Goal: Information Seeking & Learning: Learn about a topic

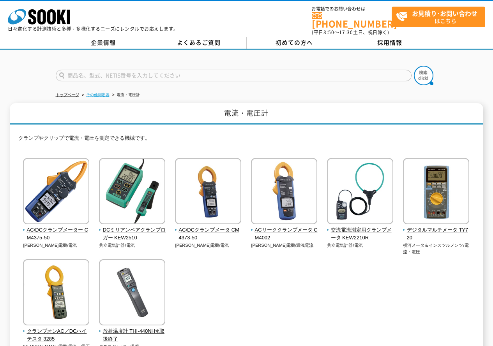
click at [98, 93] on link "その他測定器" at bounding box center [97, 95] width 23 height 4
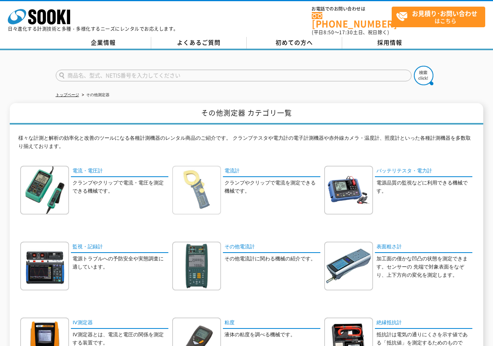
click at [194, 181] on img at bounding box center [196, 190] width 49 height 49
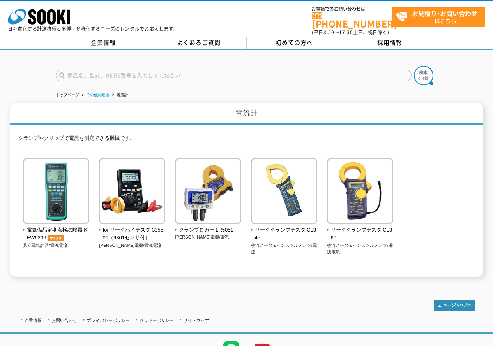
click at [102, 93] on link "その他測定器" at bounding box center [97, 95] width 23 height 4
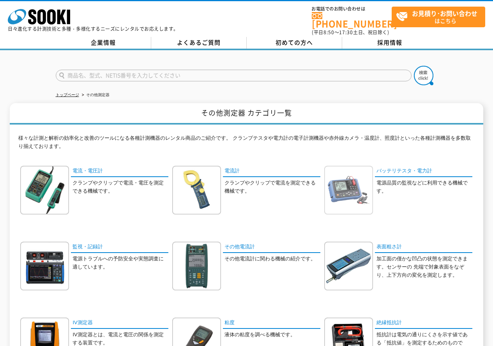
click at [359, 178] on img at bounding box center [348, 190] width 49 height 49
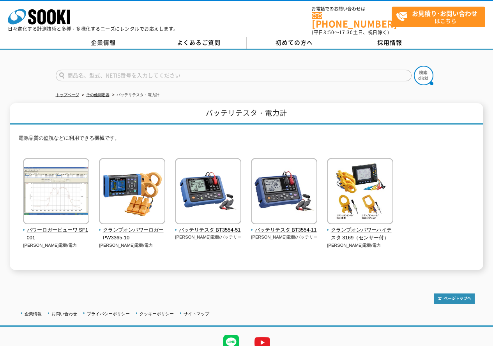
click at [94, 94] on li "その他測定器" at bounding box center [94, 95] width 29 height 8
click at [94, 93] on link "その他測定器" at bounding box center [97, 95] width 23 height 4
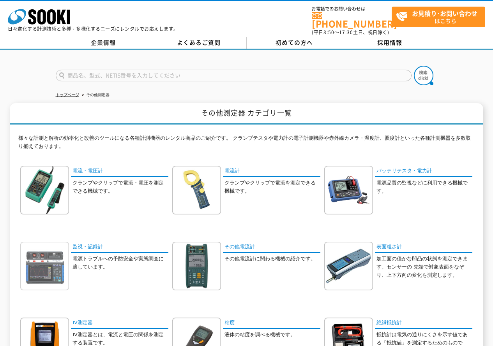
click at [47, 267] on img at bounding box center [44, 266] width 49 height 49
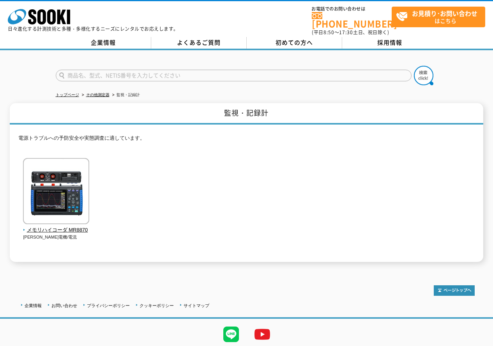
click at [94, 87] on ul "トップページ その他測定器 監視・記録計" at bounding box center [247, 95] width 382 height 16
click at [96, 93] on link "その他測定器" at bounding box center [97, 95] width 23 height 4
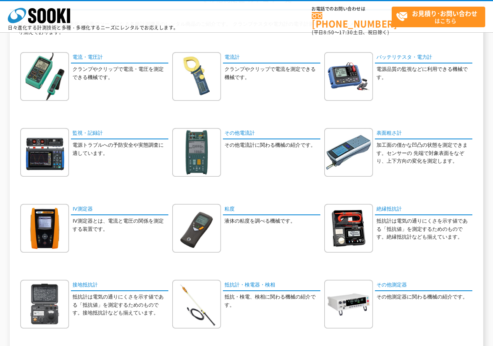
scroll to position [156, 0]
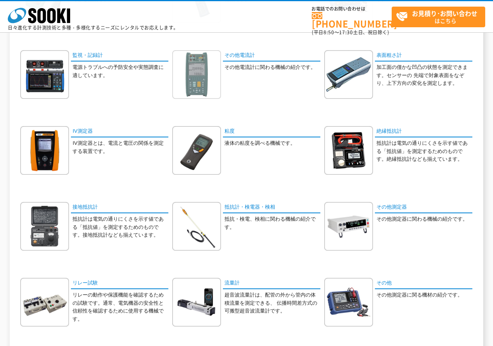
click at [199, 68] on img at bounding box center [196, 74] width 49 height 49
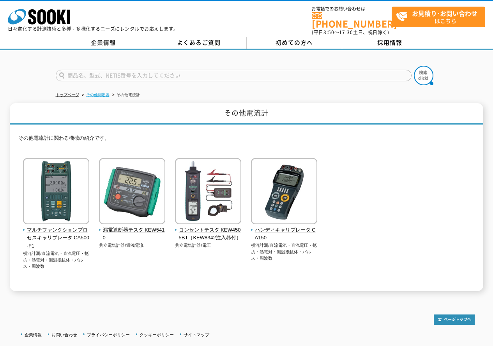
click at [107, 93] on link "その他測定器" at bounding box center [97, 95] width 23 height 4
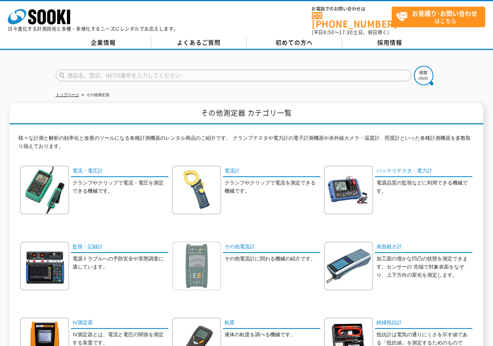
click at [193, 260] on img at bounding box center [196, 266] width 49 height 49
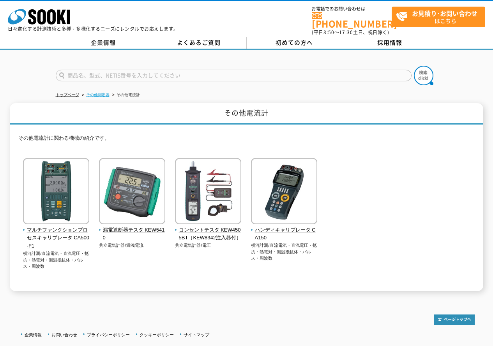
click at [99, 93] on link "その他測定器" at bounding box center [97, 95] width 23 height 4
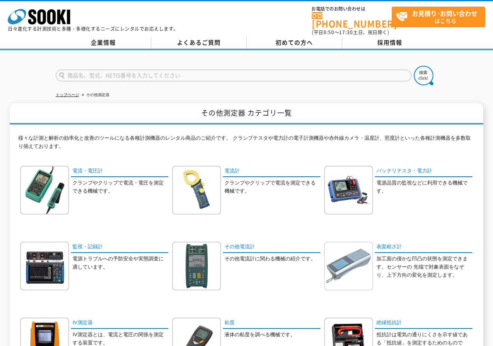
click at [340, 255] on img at bounding box center [348, 266] width 49 height 49
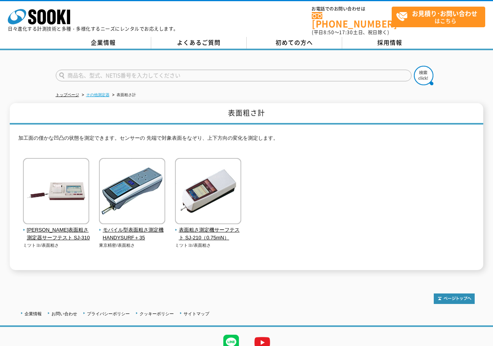
click at [94, 93] on link "その他測定器" at bounding box center [97, 95] width 23 height 4
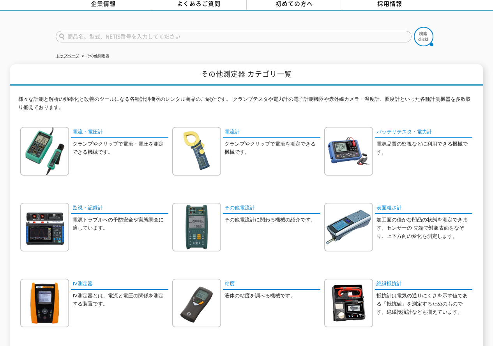
scroll to position [78, 0]
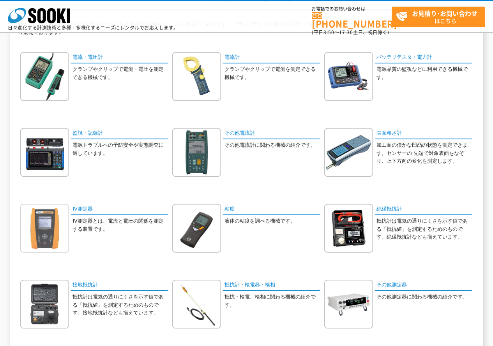
click at [60, 233] on img at bounding box center [44, 228] width 49 height 49
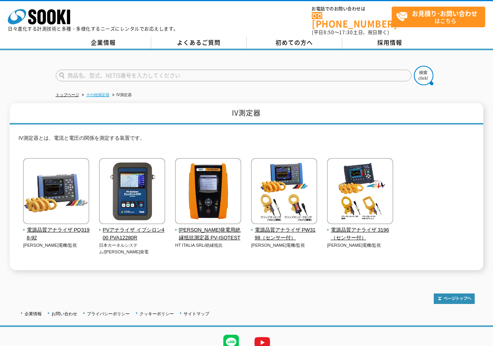
click at [110, 90] on ul "トップページ その他測定器 IV測定器" at bounding box center [247, 95] width 382 height 16
click at [108, 93] on link "その他測定器" at bounding box center [97, 95] width 23 height 4
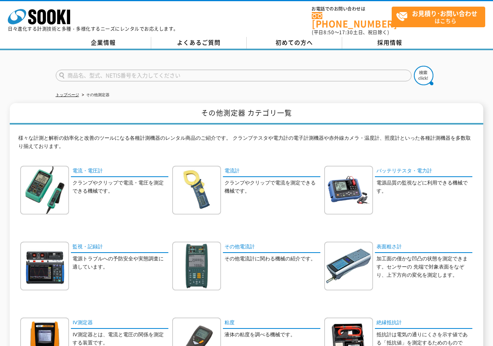
scroll to position [39, 0]
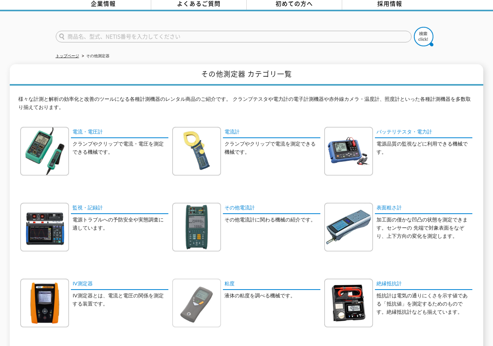
click at [199, 304] on img at bounding box center [196, 303] width 49 height 49
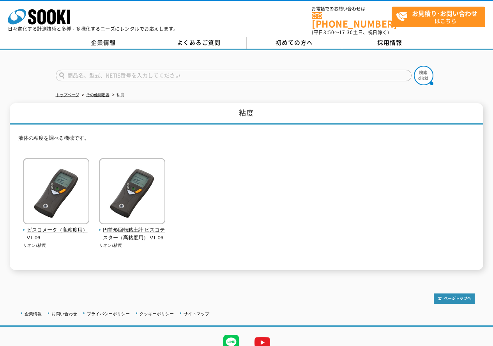
click at [102, 93] on li "その他測定器" at bounding box center [94, 95] width 29 height 8
click at [100, 93] on link "その他測定器" at bounding box center [97, 95] width 23 height 4
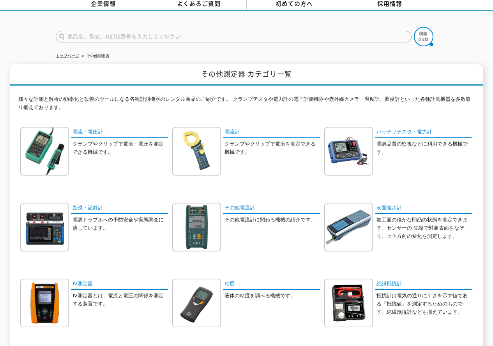
scroll to position [78, 0]
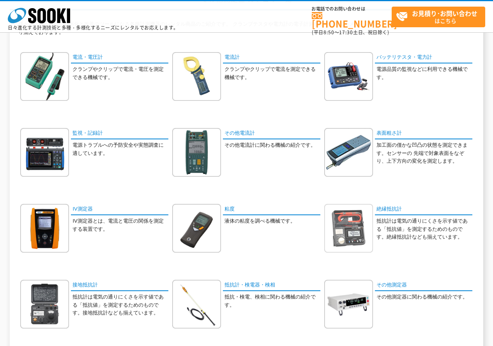
click at [360, 236] on img at bounding box center [348, 228] width 49 height 49
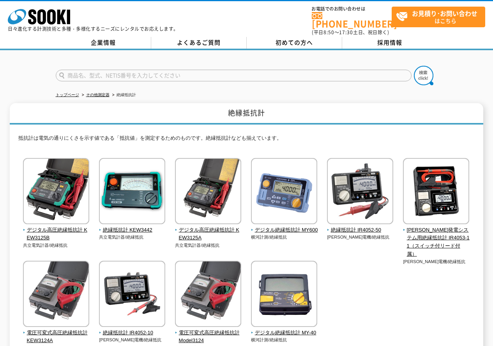
scroll to position [39, 0]
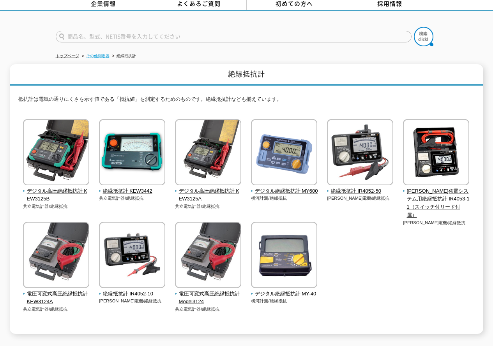
click at [93, 54] on link "その他測定器" at bounding box center [97, 56] width 23 height 4
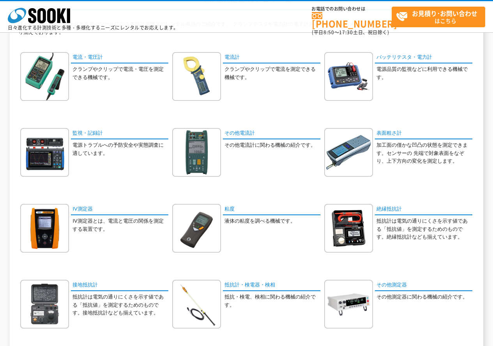
scroll to position [156, 0]
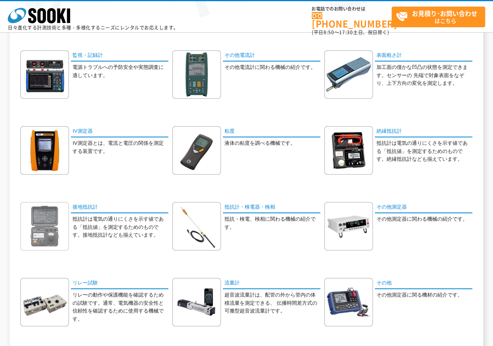
click at [31, 227] on img at bounding box center [44, 226] width 49 height 49
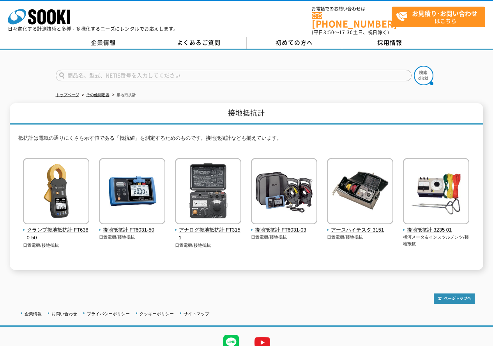
click at [109, 90] on ul "トップページ その他測定器 接地抵抗計" at bounding box center [247, 95] width 382 height 16
click at [104, 93] on link "その他測定器" at bounding box center [97, 95] width 23 height 4
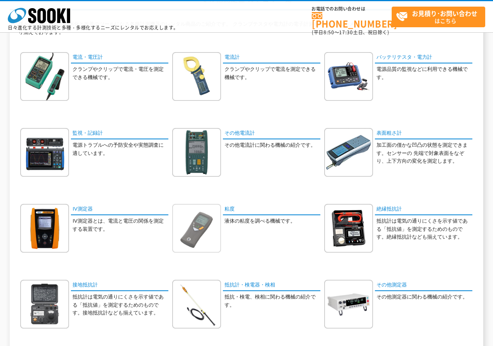
scroll to position [117, 0]
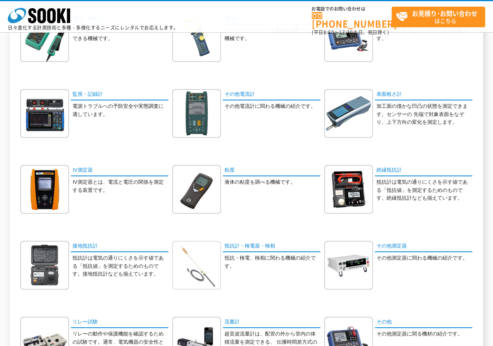
click at [199, 255] on img at bounding box center [196, 265] width 49 height 49
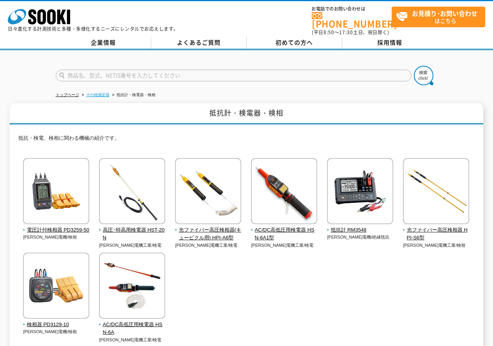
click at [95, 93] on link "その他測定器" at bounding box center [97, 95] width 23 height 4
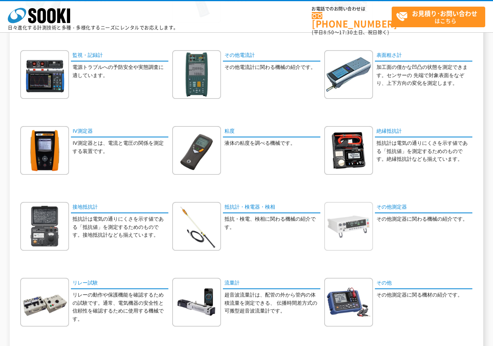
scroll to position [195, 0]
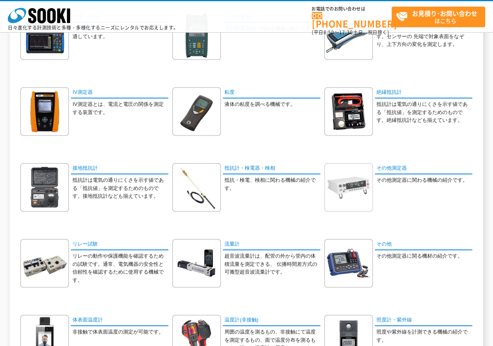
click at [350, 182] on img at bounding box center [348, 187] width 49 height 49
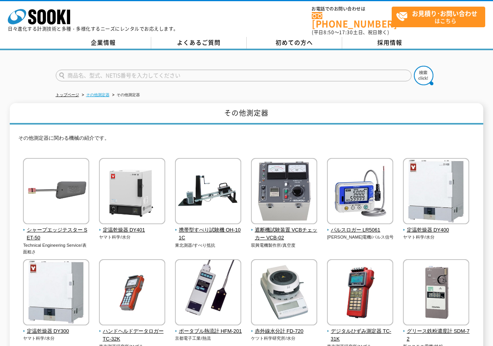
click at [95, 93] on link "その他測定器" at bounding box center [97, 95] width 23 height 4
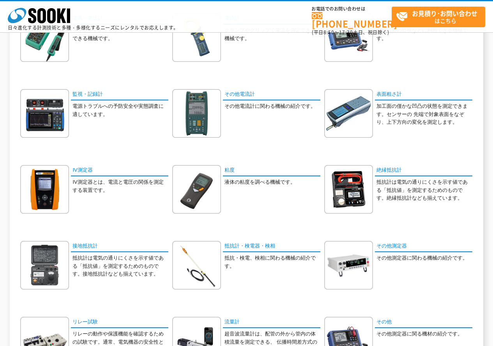
scroll to position [156, 0]
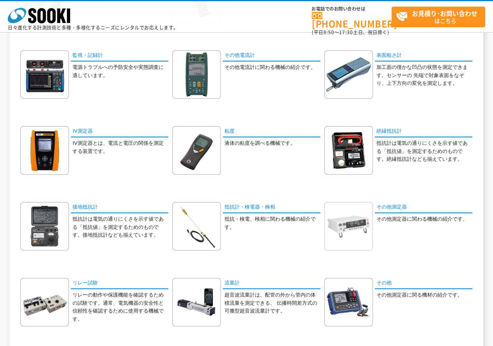
click at [362, 231] on img at bounding box center [348, 226] width 49 height 49
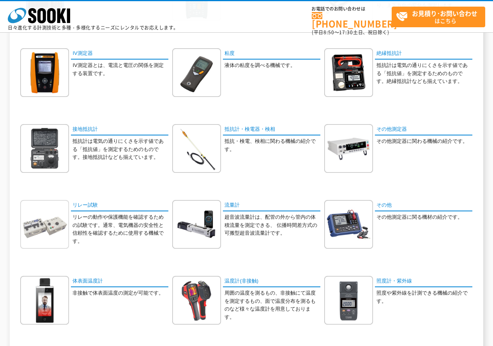
click at [43, 222] on img at bounding box center [44, 224] width 49 height 49
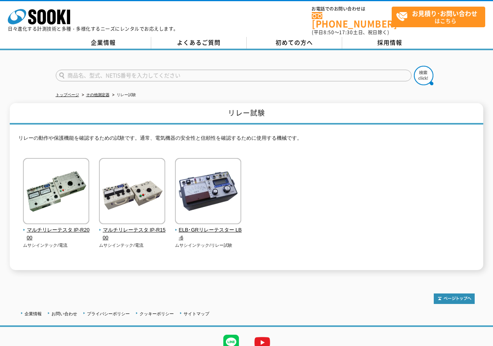
click at [97, 94] on li "その他測定器" at bounding box center [94, 95] width 29 height 8
click at [99, 93] on link "その他測定器" at bounding box center [97, 95] width 23 height 4
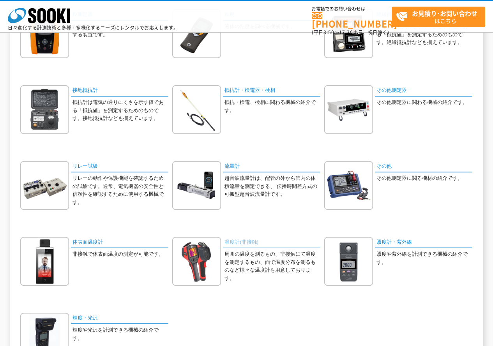
scroll to position [350, 0]
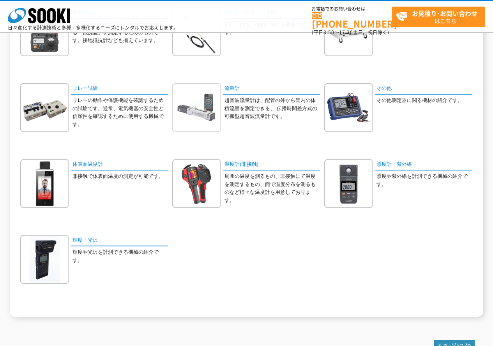
click at [199, 113] on img at bounding box center [196, 107] width 49 height 49
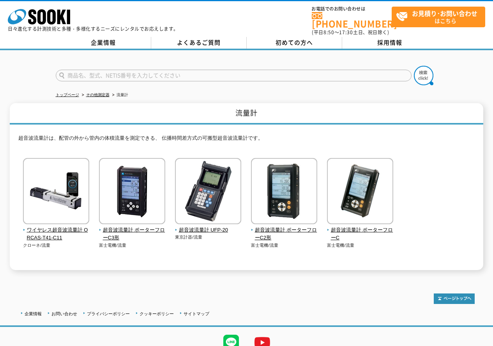
click at [91, 93] on li "その他測定器" at bounding box center [94, 95] width 29 height 8
click at [95, 93] on link "その他測定器" at bounding box center [97, 95] width 23 height 4
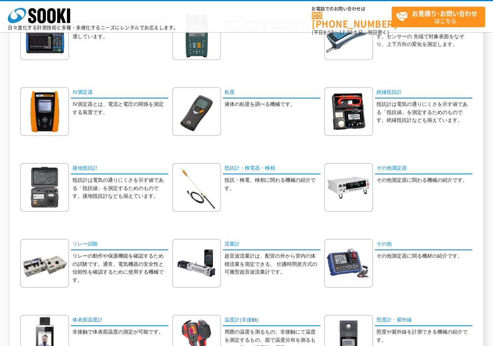
scroll to position [234, 0]
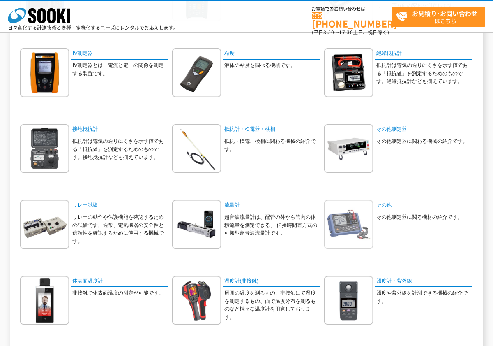
click at [344, 209] on img at bounding box center [348, 224] width 49 height 49
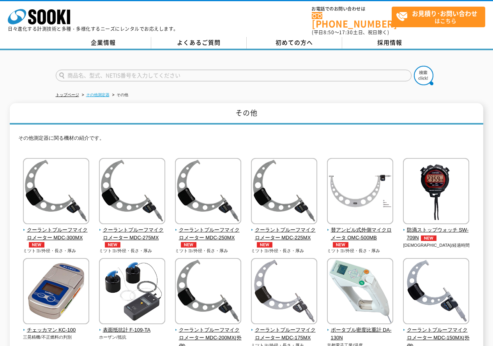
click at [100, 93] on link "その他測定器" at bounding box center [97, 95] width 23 height 4
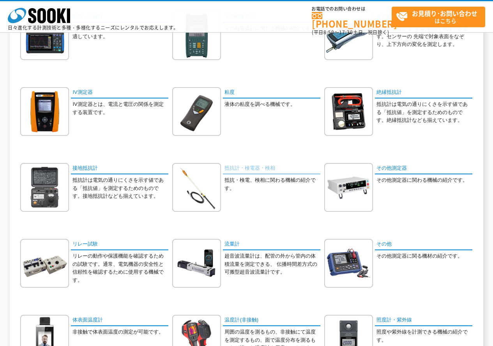
scroll to position [273, 0]
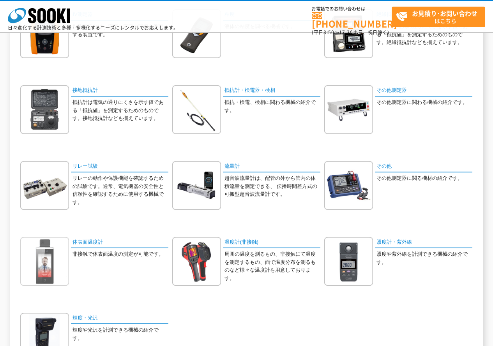
click at [54, 267] on img at bounding box center [44, 261] width 49 height 49
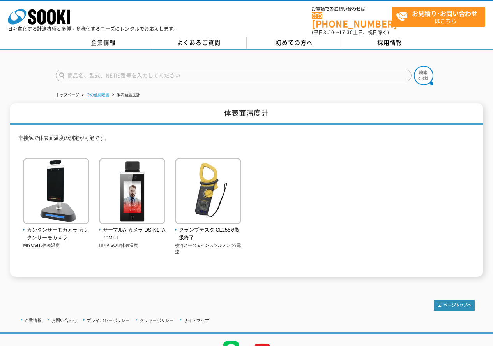
click at [102, 93] on link "その他測定器" at bounding box center [97, 95] width 23 height 4
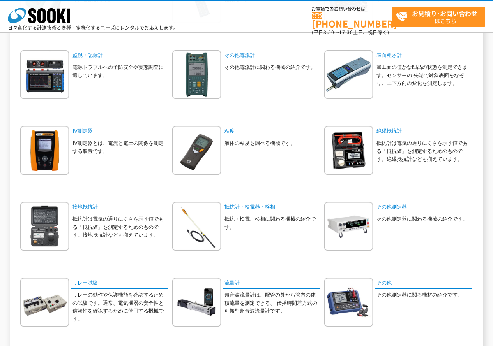
scroll to position [311, 0]
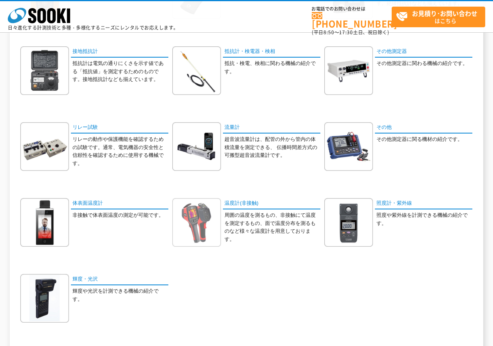
click at [208, 223] on img at bounding box center [196, 222] width 49 height 49
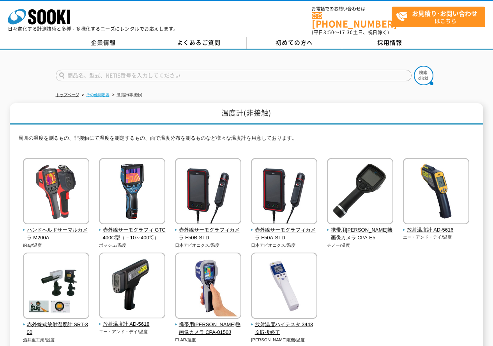
click at [106, 93] on link "その他測定器" at bounding box center [97, 95] width 23 height 4
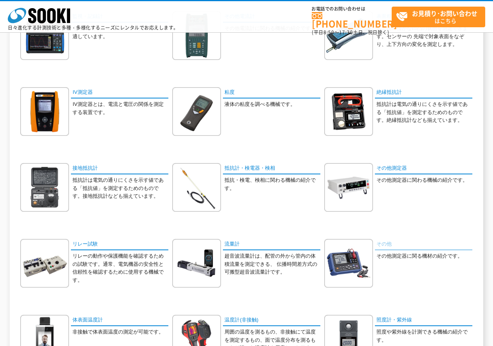
scroll to position [273, 0]
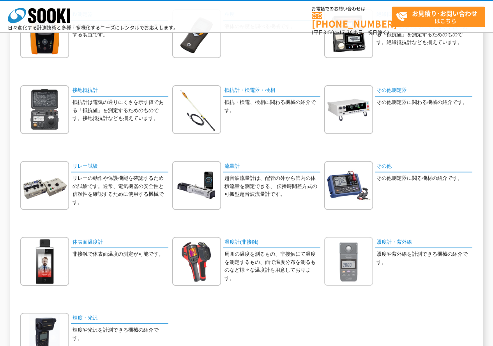
click at [360, 246] on img at bounding box center [348, 261] width 49 height 49
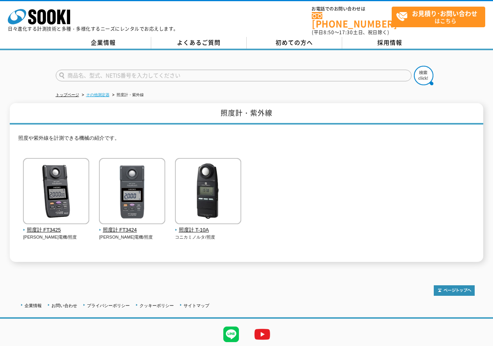
click at [90, 93] on link "その他測定器" at bounding box center [97, 95] width 23 height 4
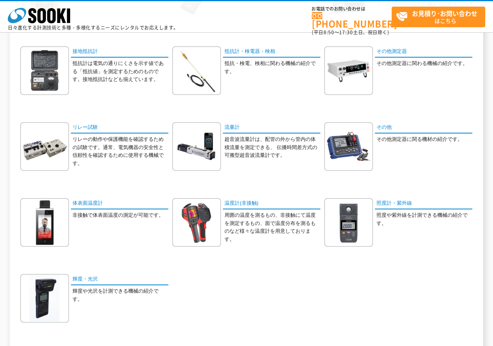
scroll to position [350, 0]
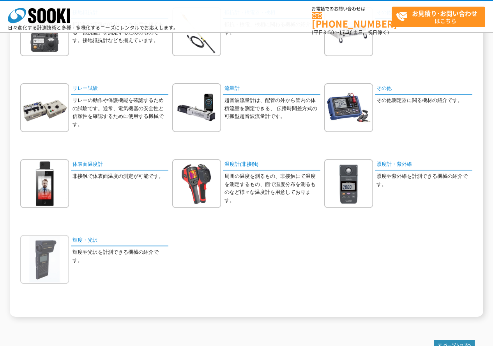
click at [35, 259] on img at bounding box center [44, 259] width 49 height 49
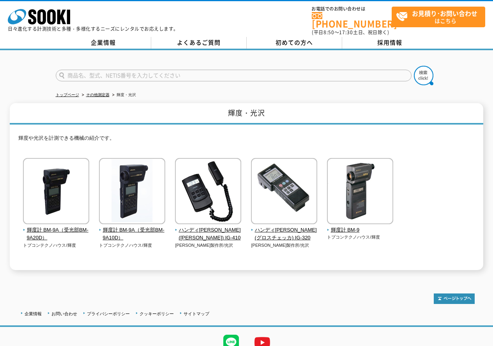
click at [99, 87] on ul "トップページ その他測定器 輝度・光沢" at bounding box center [247, 95] width 382 height 16
click at [99, 93] on link "その他測定器" at bounding box center [97, 95] width 23 height 4
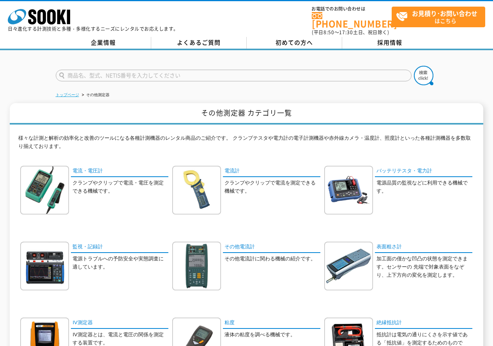
click at [79, 90] on ul "トップページ その他測定器" at bounding box center [247, 95] width 382 height 16
click at [79, 93] on link "トップページ" at bounding box center [67, 95] width 23 height 4
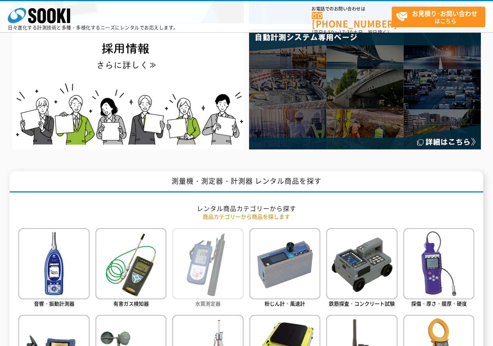
scroll to position [311, 0]
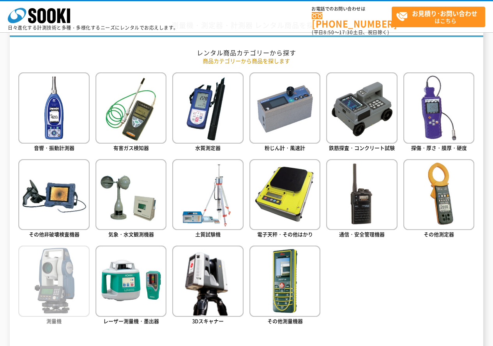
click at [73, 311] on img at bounding box center [53, 281] width 71 height 71
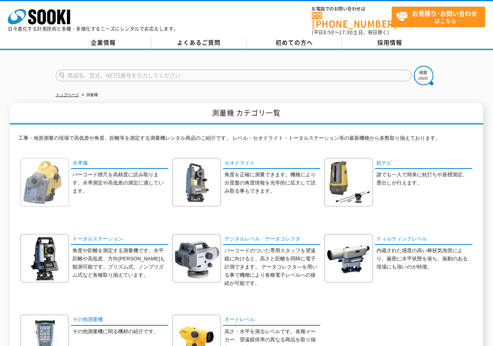
click at [35, 181] on img at bounding box center [44, 182] width 49 height 49
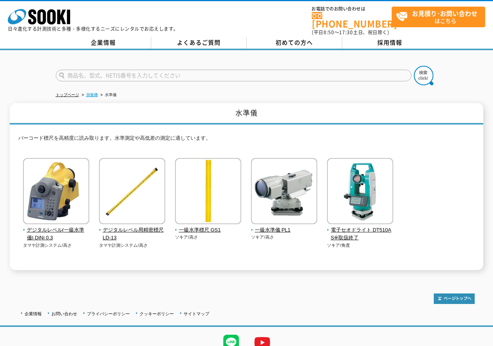
click at [90, 93] on link "測量機" at bounding box center [92, 95] width 12 height 4
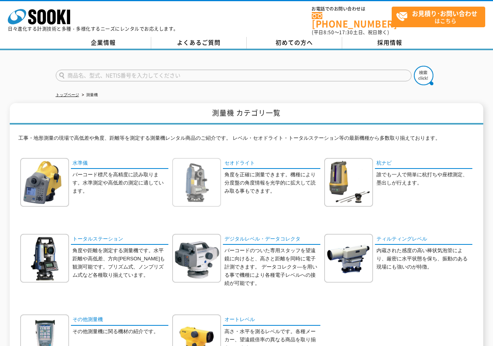
click at [192, 191] on img at bounding box center [196, 182] width 49 height 49
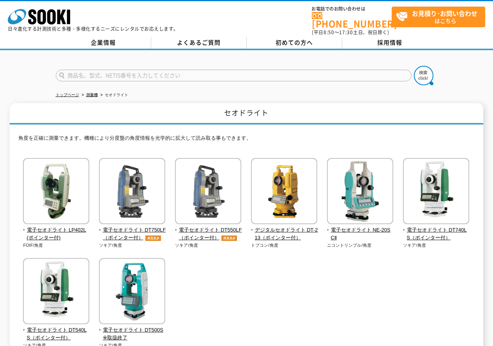
click at [90, 87] on ul "トップページ 測量機 セオドライト" at bounding box center [247, 95] width 382 height 16
click at [87, 93] on link "測量機" at bounding box center [92, 95] width 12 height 4
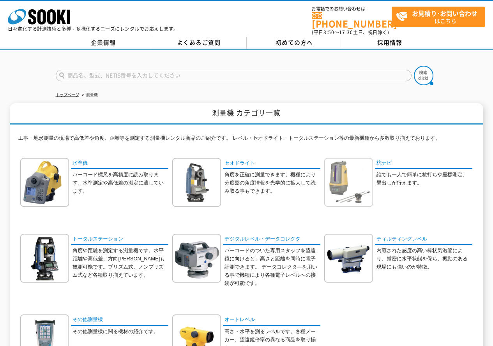
click at [340, 173] on img at bounding box center [348, 182] width 49 height 49
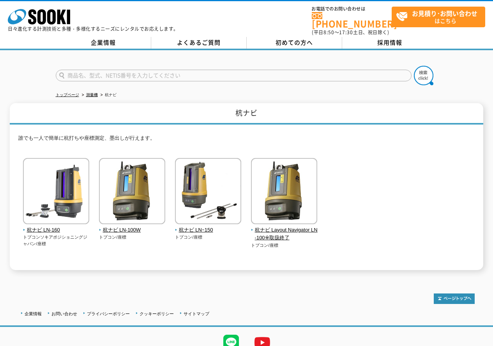
click at [91, 93] on li "測量機" at bounding box center [89, 95] width 18 height 8
click at [93, 93] on link "測量機" at bounding box center [92, 95] width 12 height 4
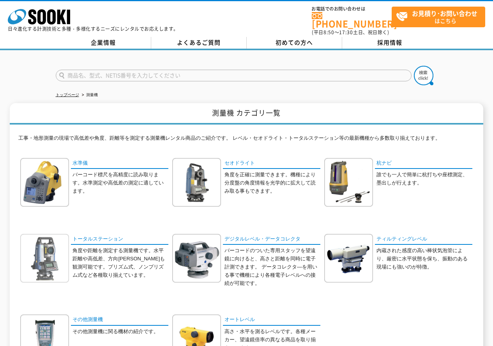
click at [53, 247] on img at bounding box center [44, 258] width 49 height 49
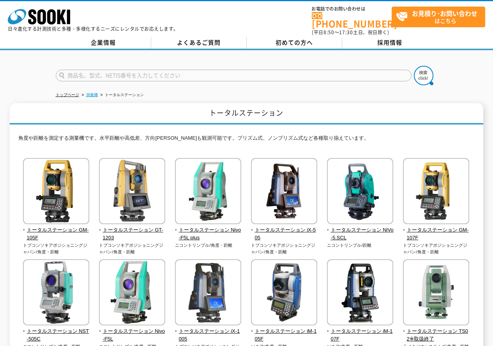
click at [89, 93] on link "測量機" at bounding box center [92, 95] width 12 height 4
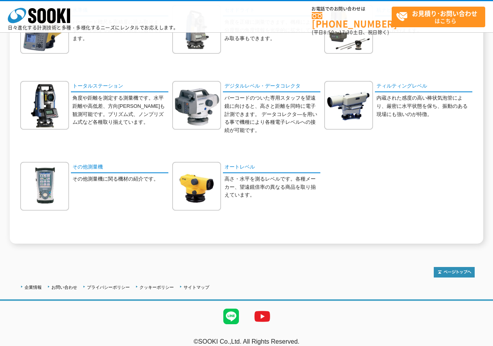
scroll to position [39, 0]
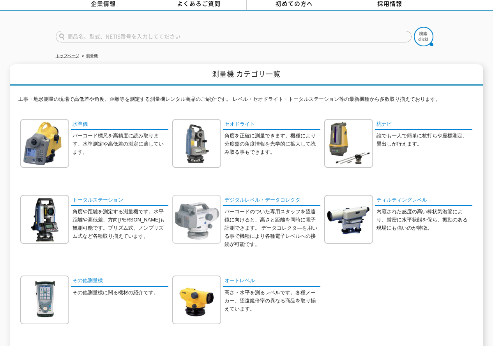
click at [195, 210] on img at bounding box center [196, 219] width 49 height 49
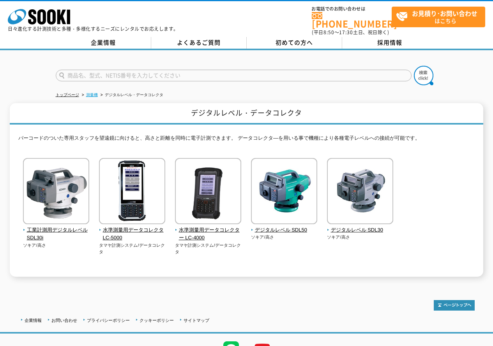
click at [96, 93] on link "測量機" at bounding box center [92, 95] width 12 height 4
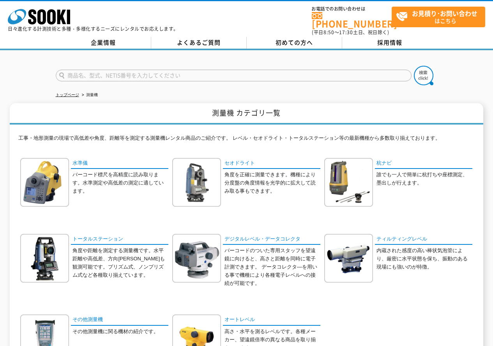
scroll to position [39, 0]
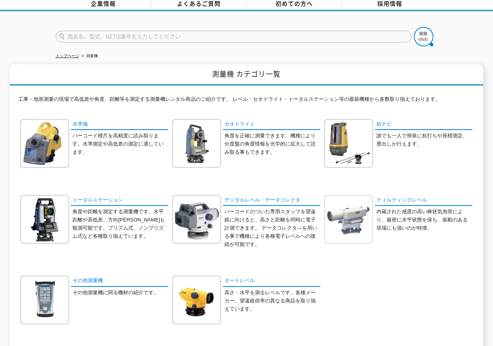
click at [353, 230] on img at bounding box center [348, 219] width 49 height 49
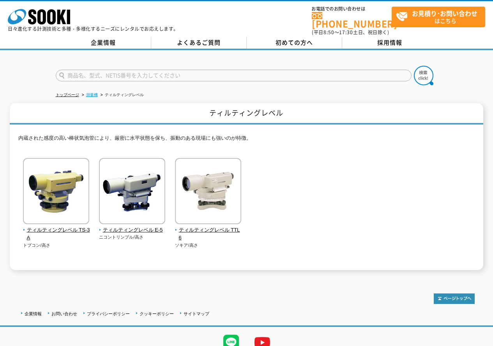
click at [94, 93] on link "測量機" at bounding box center [92, 95] width 12 height 4
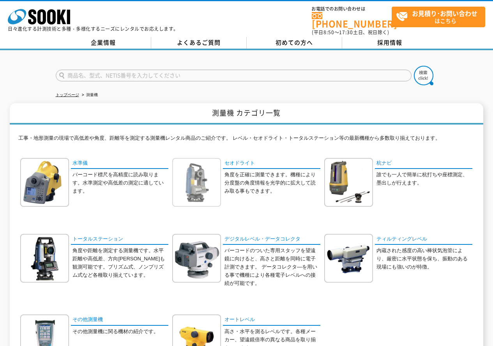
scroll to position [78, 0]
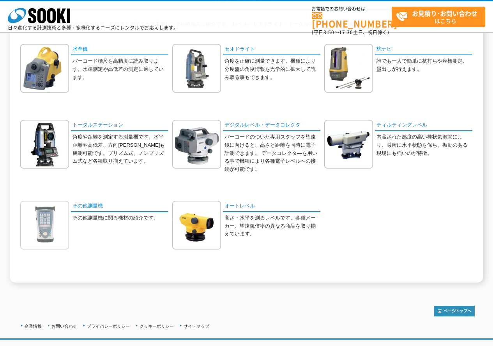
click at [58, 236] on img at bounding box center [44, 225] width 49 height 49
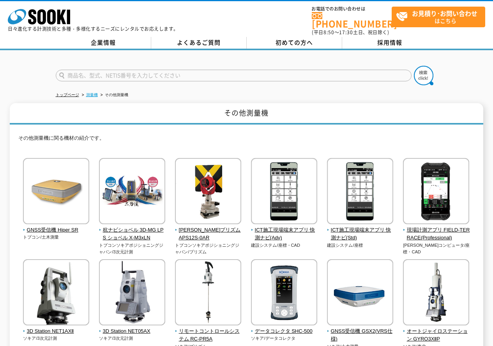
click at [92, 93] on link "測量機" at bounding box center [92, 95] width 12 height 4
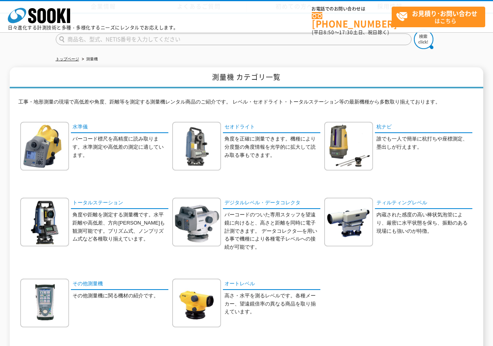
scroll to position [117, 0]
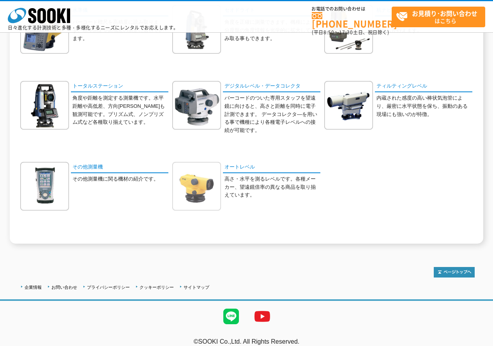
click at [186, 176] on img at bounding box center [196, 186] width 49 height 49
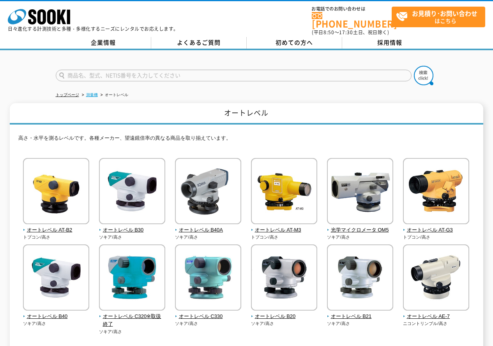
click at [97, 93] on link "測量機" at bounding box center [92, 95] width 12 height 4
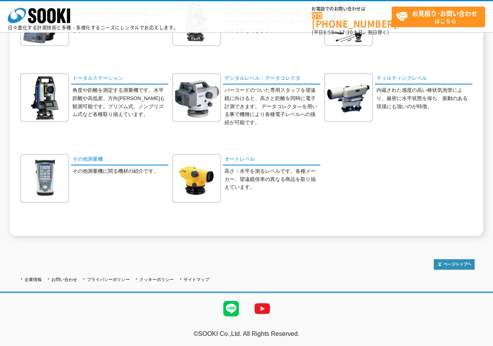
scroll to position [9, 0]
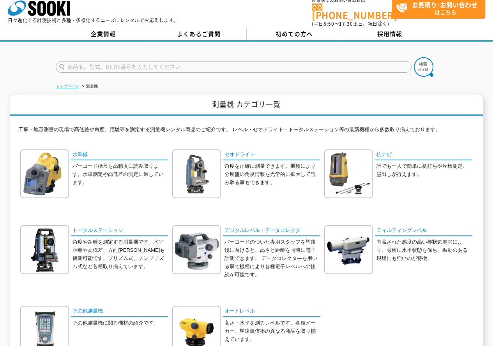
click at [77, 84] on link "トップページ" at bounding box center [67, 86] width 23 height 4
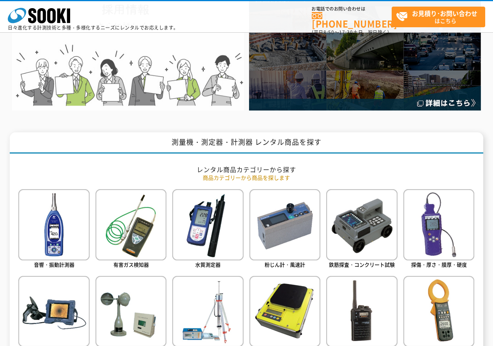
scroll to position [350, 0]
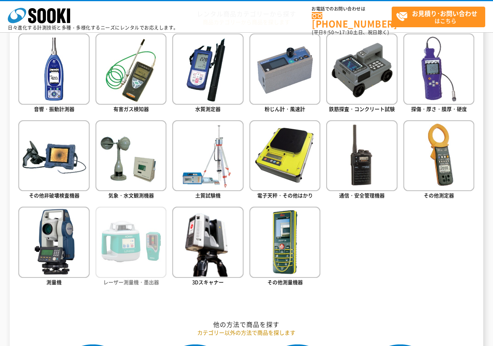
click at [120, 260] on img at bounding box center [130, 242] width 71 height 71
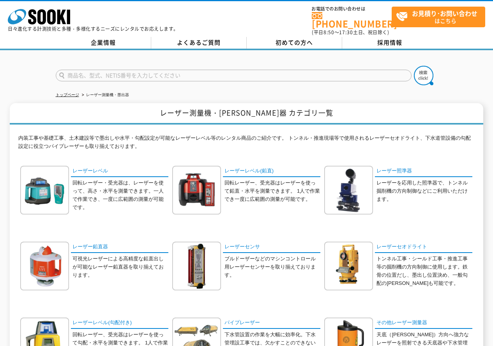
scroll to position [39, 0]
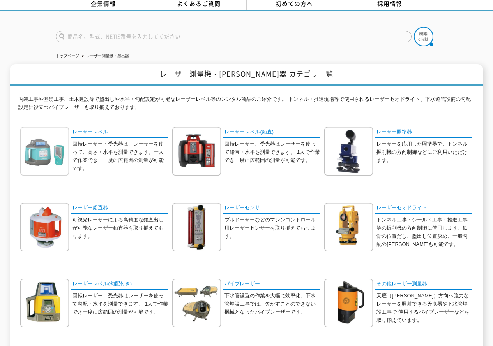
click at [60, 150] on img at bounding box center [44, 151] width 49 height 49
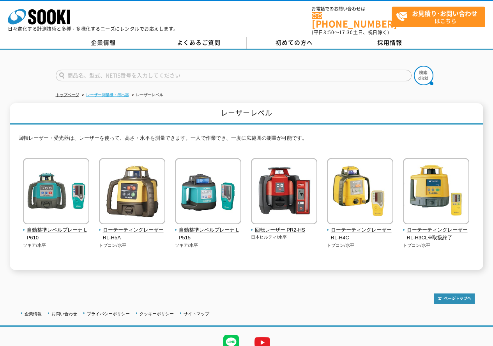
click at [112, 93] on link "レーザー測量機・墨出器" at bounding box center [107, 95] width 43 height 4
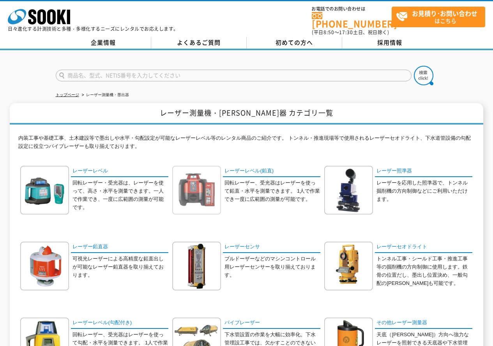
click at [195, 182] on img at bounding box center [196, 190] width 49 height 49
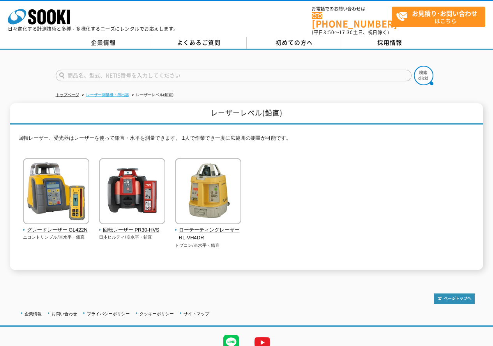
click at [112, 93] on link "レーザー測量機・墨出器" at bounding box center [107, 95] width 43 height 4
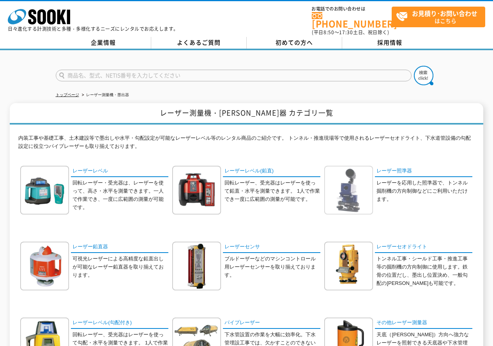
click at [367, 197] on img at bounding box center [348, 190] width 49 height 49
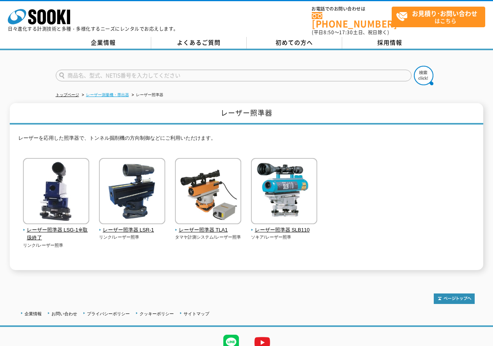
click at [114, 93] on link "レーザー測量機・墨出器" at bounding box center [107, 95] width 43 height 4
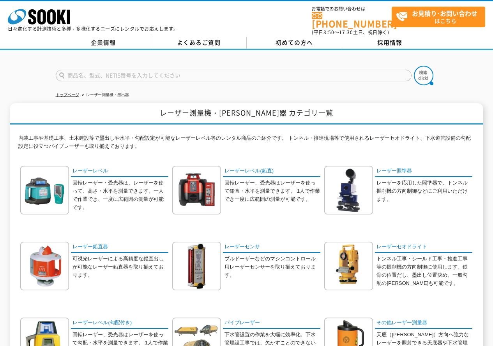
scroll to position [39, 0]
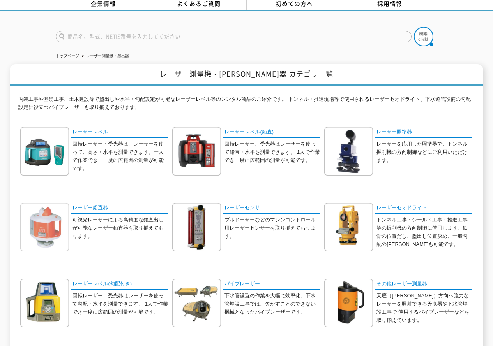
click at [60, 228] on img at bounding box center [44, 227] width 49 height 49
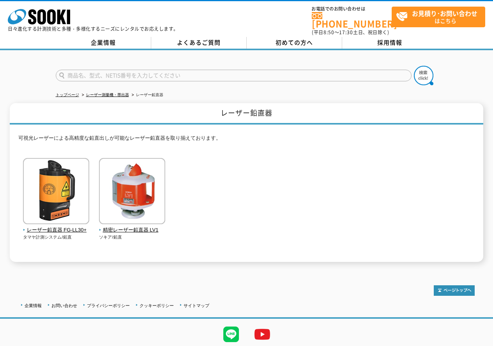
click at [103, 87] on ul "トップページ レーザー測量機・墨出器 レーザー鉛直器" at bounding box center [247, 95] width 382 height 16
click at [103, 91] on li "レーザー測量機・墨出器" at bounding box center [104, 95] width 49 height 8
click at [104, 93] on link "レーザー測量機・墨出器" at bounding box center [107, 95] width 43 height 4
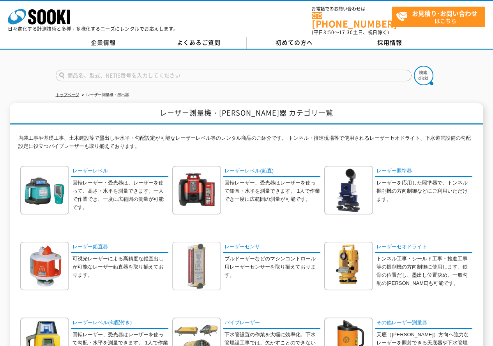
click at [208, 257] on img at bounding box center [196, 266] width 49 height 49
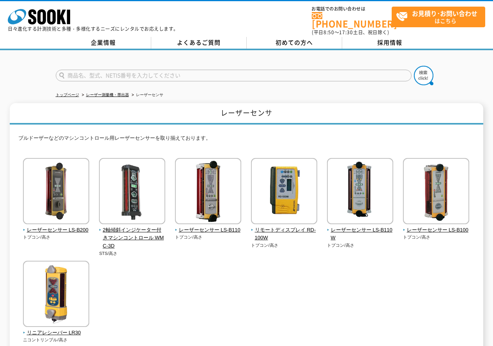
click at [110, 94] on li "レーザー測量機・墨出器" at bounding box center [104, 95] width 49 height 8
click at [113, 93] on link "レーザー測量機・墨出器" at bounding box center [107, 95] width 43 height 4
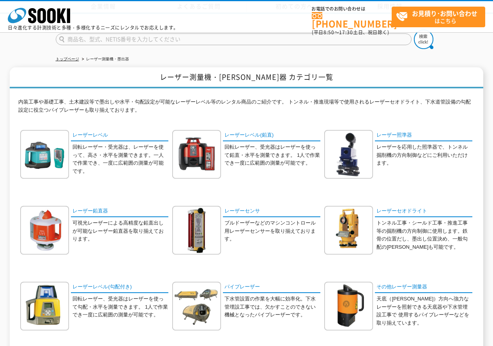
scroll to position [78, 0]
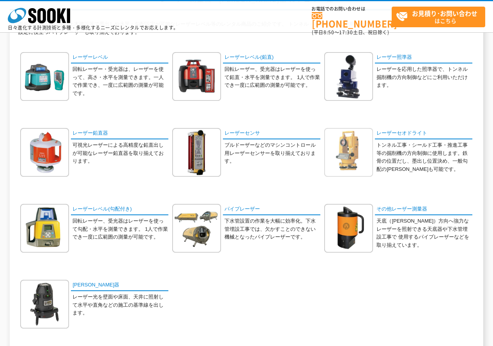
click at [347, 163] on img at bounding box center [348, 152] width 49 height 49
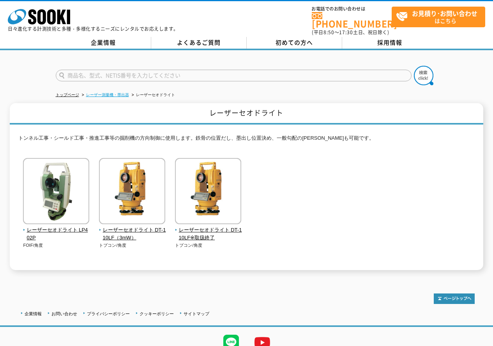
click at [102, 93] on link "レーザー測量機・墨出器" at bounding box center [107, 95] width 43 height 4
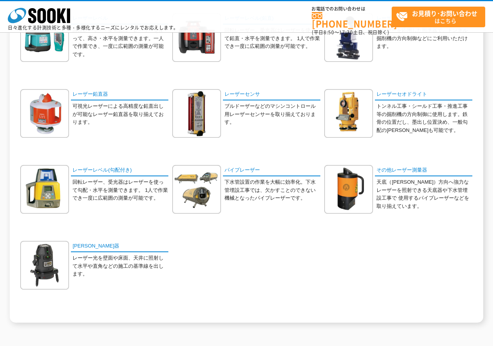
scroll to position [156, 0]
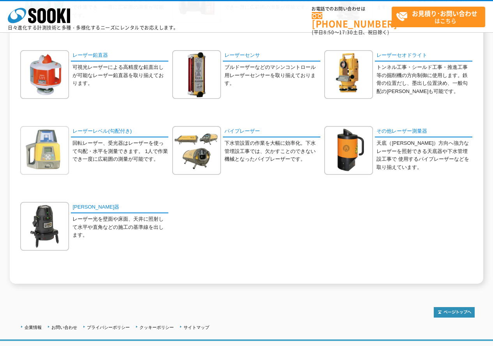
click at [60, 157] on img at bounding box center [44, 150] width 49 height 49
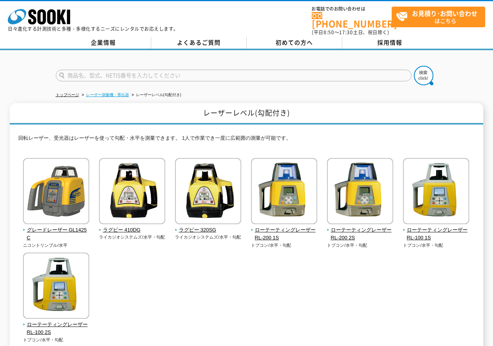
click at [97, 93] on link "レーザー測量機・墨出器" at bounding box center [107, 95] width 43 height 4
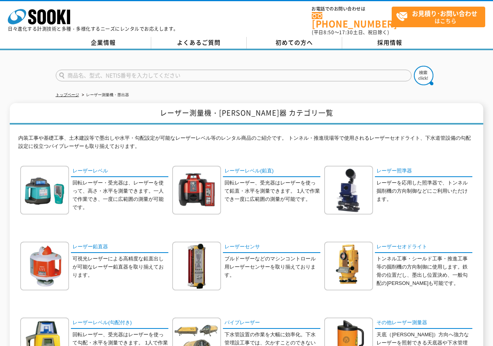
scroll to position [78, 0]
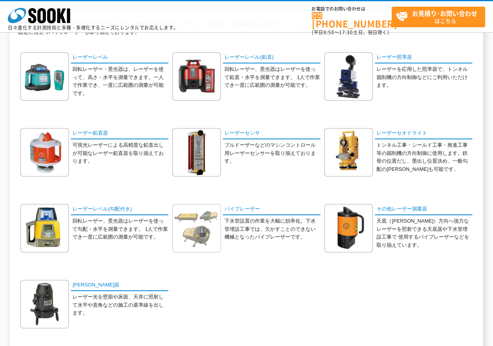
click at [199, 238] on img at bounding box center [196, 228] width 49 height 49
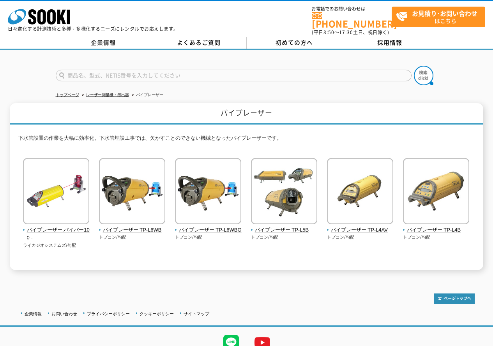
click at [111, 91] on li "レーザー測量機・墨出器" at bounding box center [104, 95] width 49 height 8
click at [111, 93] on link "レーザー測量機・墨出器" at bounding box center [107, 95] width 43 height 4
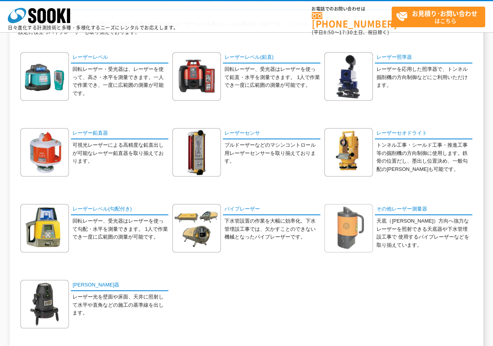
scroll to position [117, 0]
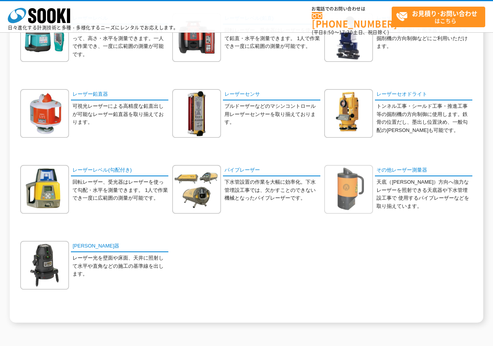
click at [356, 188] on img at bounding box center [348, 189] width 49 height 49
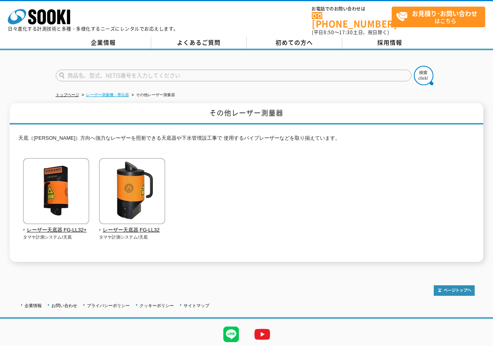
click at [120, 93] on link "レーザー測量機・墨出器" at bounding box center [107, 95] width 43 height 4
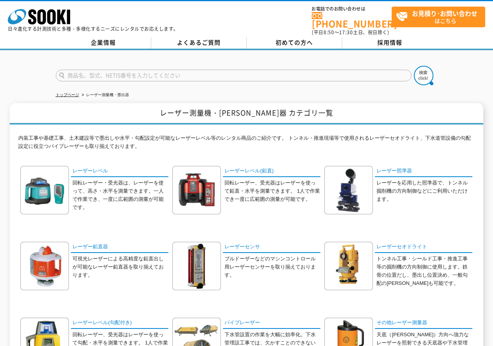
scroll to position [78, 0]
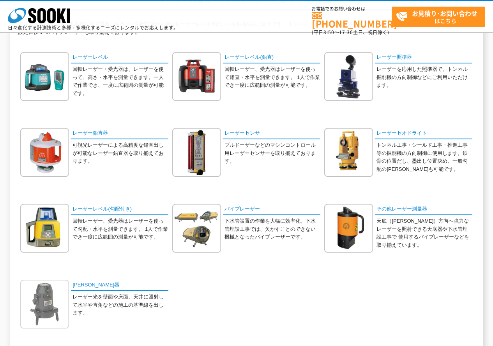
click at [53, 315] on img at bounding box center [44, 304] width 49 height 49
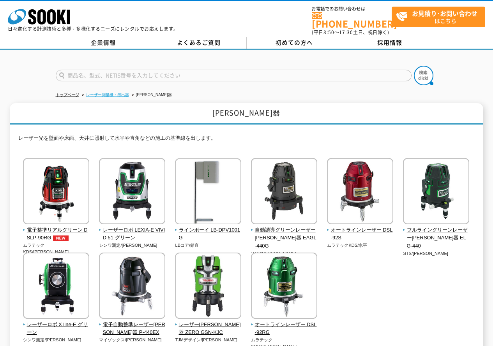
click at [89, 93] on link "レーザー測量機・墨出器" at bounding box center [107, 95] width 43 height 4
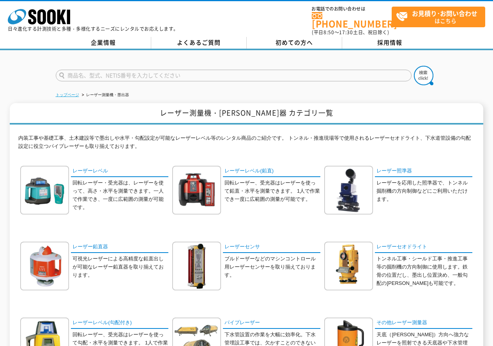
click at [62, 93] on link "トップページ" at bounding box center [67, 95] width 23 height 4
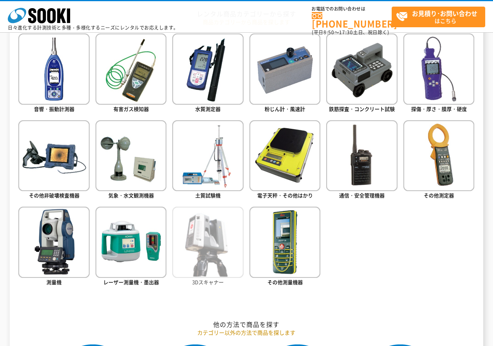
scroll to position [428, 0]
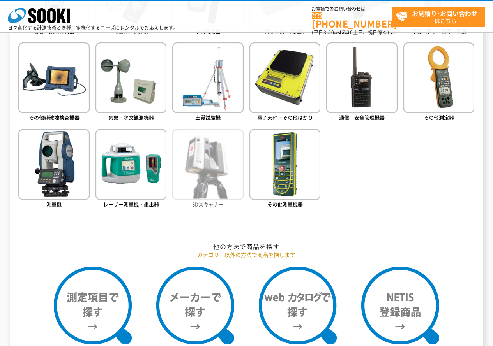
click at [209, 146] on img at bounding box center [207, 164] width 71 height 71
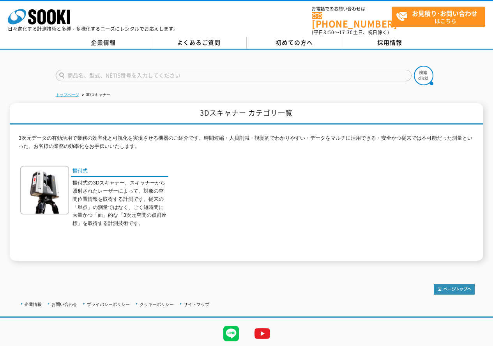
click at [68, 93] on link "トップページ" at bounding box center [67, 95] width 23 height 4
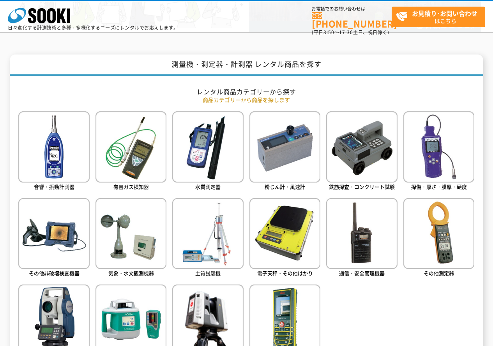
scroll to position [350, 0]
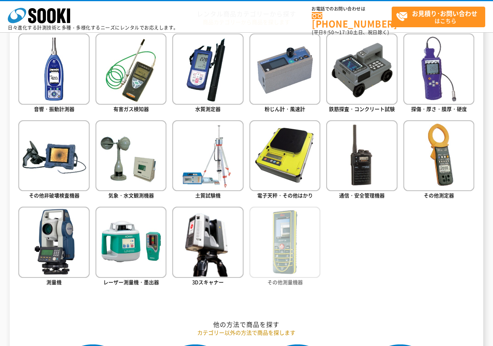
click at [303, 230] on img at bounding box center [284, 242] width 71 height 71
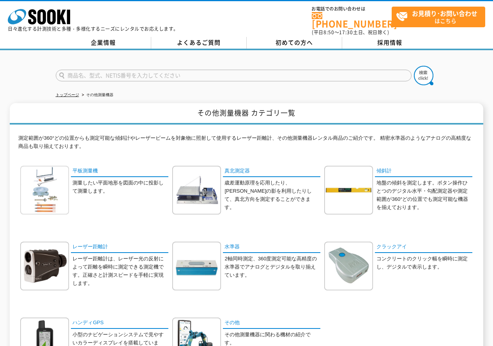
click at [21, 178] on img at bounding box center [44, 190] width 49 height 49
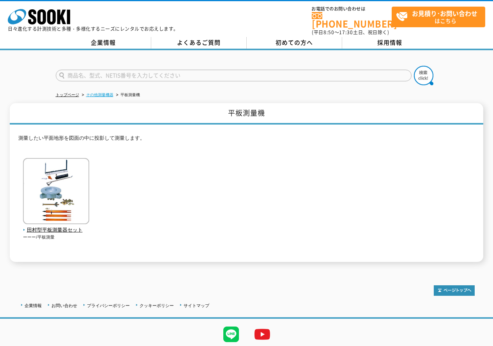
click at [98, 93] on link "その他測量機器" at bounding box center [99, 95] width 27 height 4
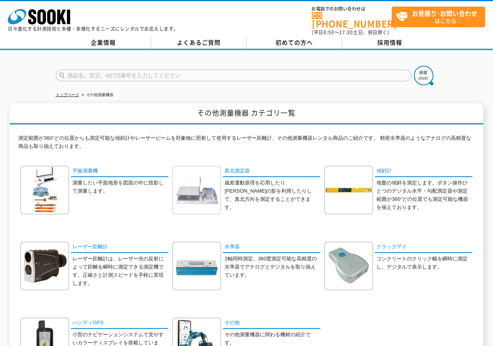
click at [183, 202] on img at bounding box center [196, 190] width 49 height 49
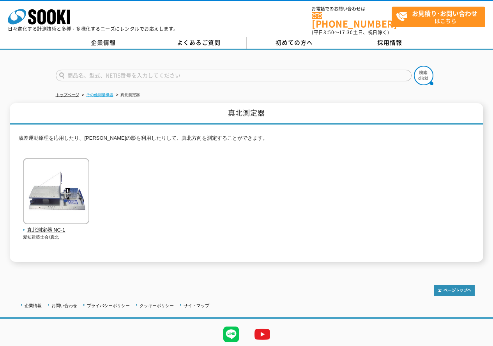
click at [94, 93] on link "その他測量機器" at bounding box center [99, 95] width 27 height 4
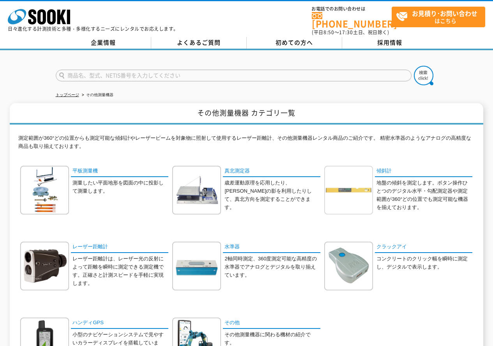
click at [364, 188] on img at bounding box center [348, 190] width 49 height 49
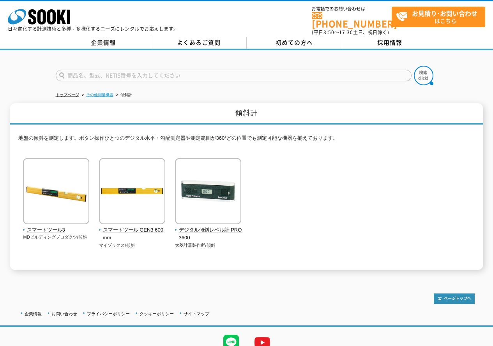
click at [104, 93] on link "その他測量機器" at bounding box center [99, 95] width 27 height 4
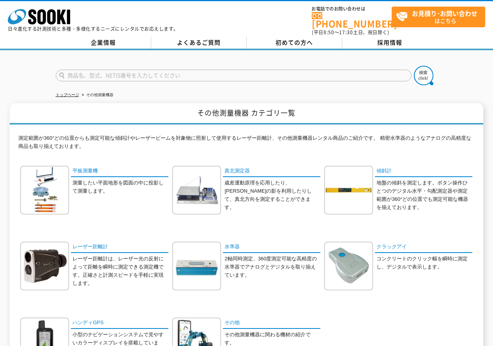
scroll to position [39, 0]
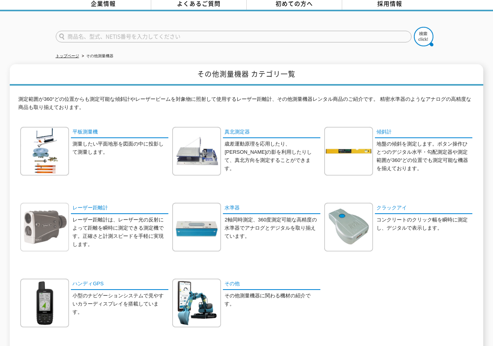
click at [55, 225] on img at bounding box center [44, 227] width 49 height 49
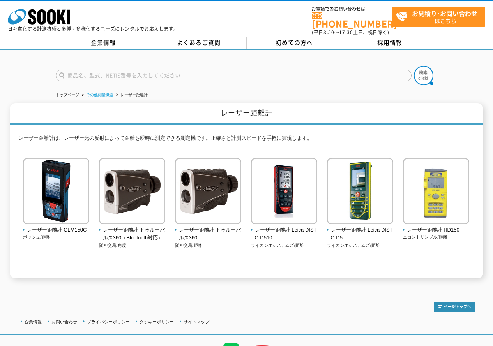
click at [94, 93] on link "その他測量機器" at bounding box center [99, 95] width 27 height 4
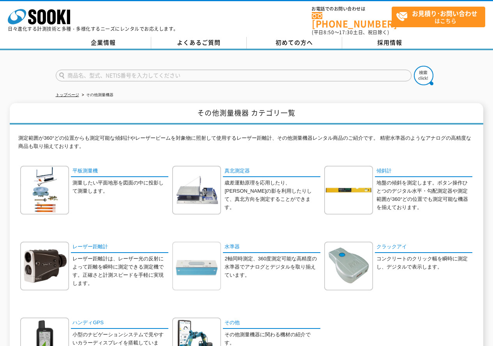
click at [205, 259] on img at bounding box center [196, 266] width 49 height 49
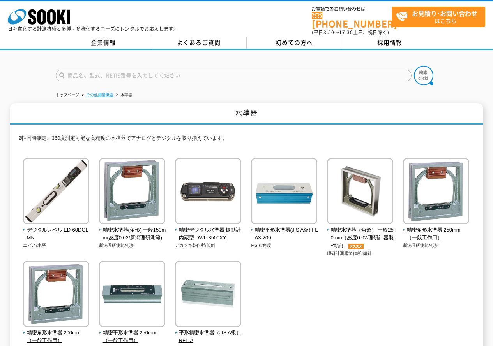
click at [90, 93] on link "その他測量機器" at bounding box center [99, 95] width 27 height 4
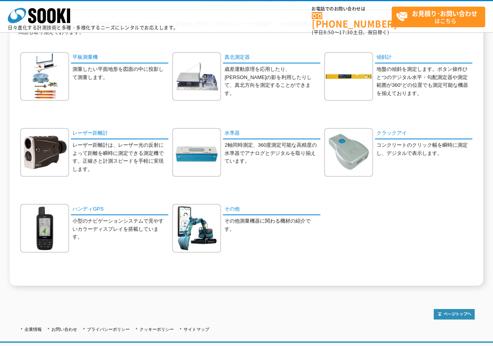
click at [323, 160] on div "平板測量機 測量したい平面地形を図面の中に投影して測量します。" at bounding box center [246, 166] width 456 height 228
click at [331, 161] on img at bounding box center [348, 152] width 49 height 49
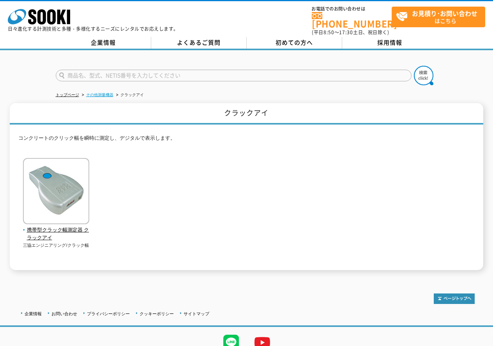
click at [91, 93] on link "その他測量機器" at bounding box center [99, 95] width 27 height 4
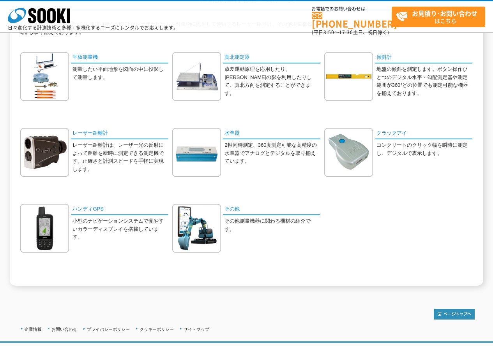
scroll to position [117, 0]
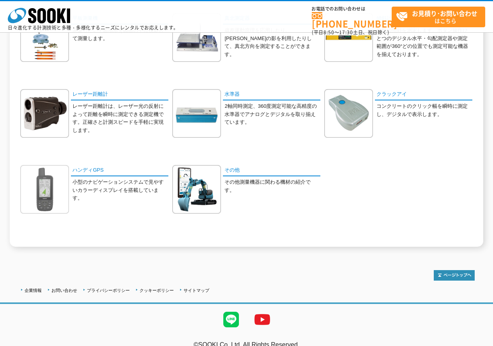
click at [39, 191] on img at bounding box center [44, 189] width 49 height 49
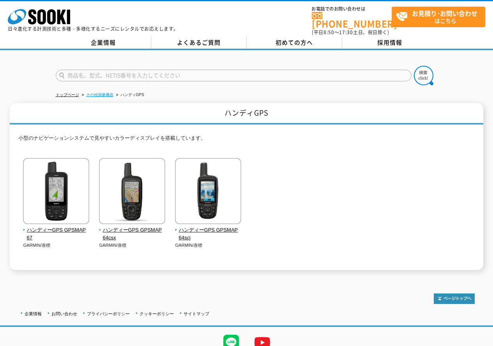
click at [108, 93] on link "その他測量機器" at bounding box center [99, 95] width 27 height 4
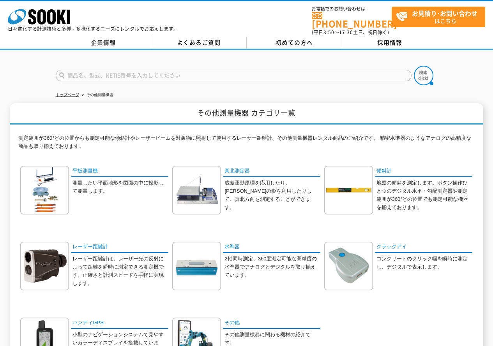
scroll to position [39, 0]
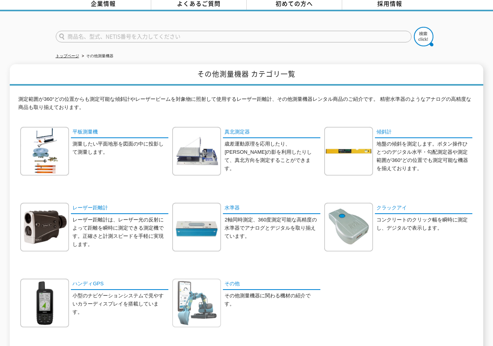
click at [210, 307] on img at bounding box center [196, 303] width 49 height 49
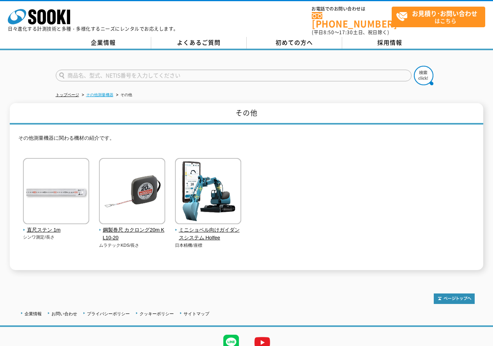
click at [106, 93] on link "その他測量機器" at bounding box center [99, 95] width 27 height 4
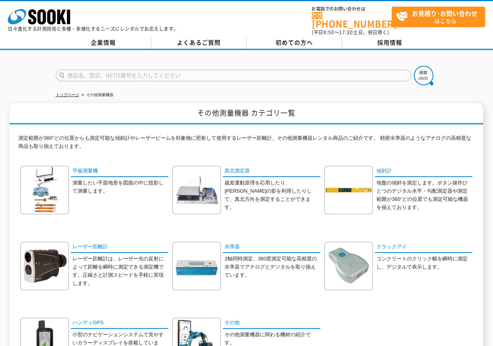
click at [77, 93] on link "トップページ" at bounding box center [67, 95] width 23 height 4
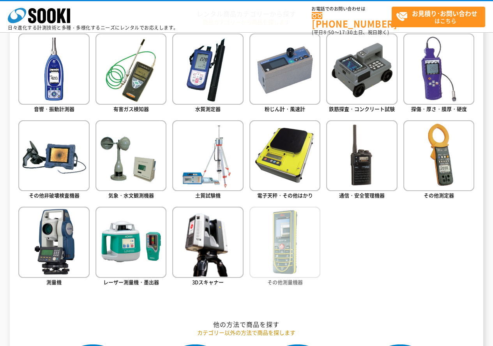
scroll to position [234, 0]
